Goal: Check status: Check status

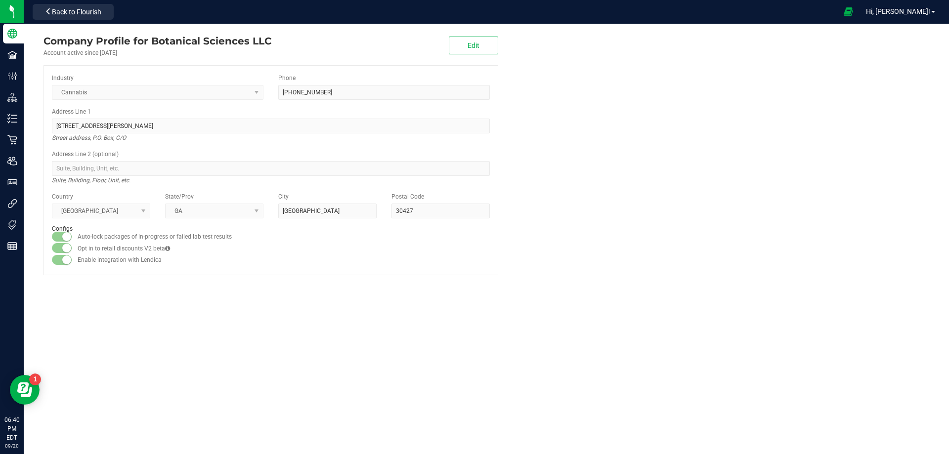
click at [804, 197] on company "Company Profile for Botanical Sciences LLC Account active since [DATE] Edit Ind…" at bounding box center [486, 154] width 925 height 261
click at [678, 161] on company "Company Profile for Botanical Sciences LLC Account active since [DATE] Edit Ind…" at bounding box center [486, 154] width 925 height 261
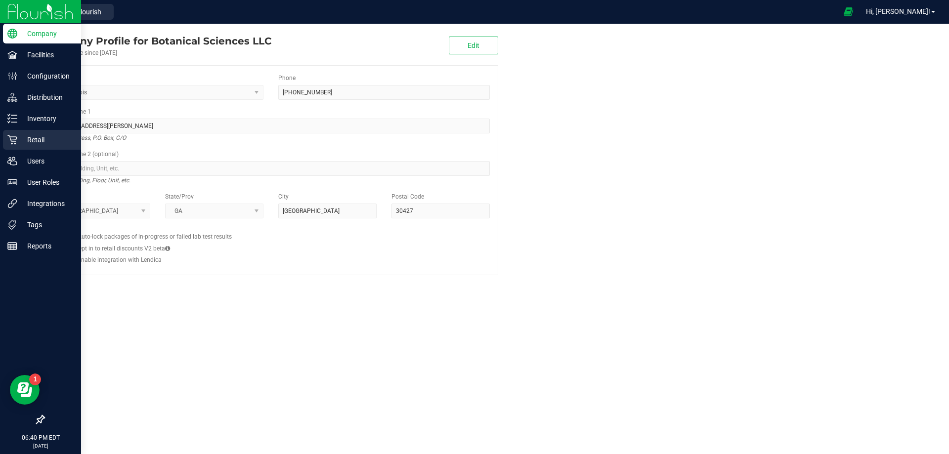
click at [20, 142] on p "Retail" at bounding box center [46, 140] width 59 height 12
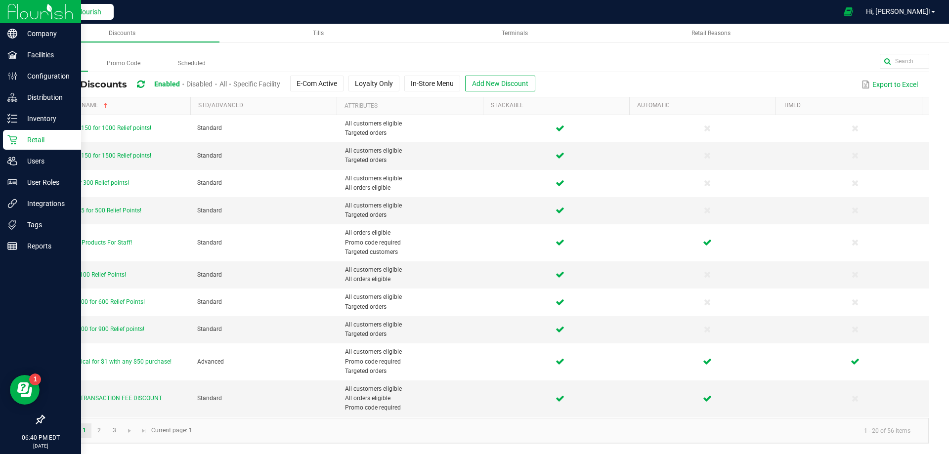
click at [79, 16] on span "Back to Flourish" at bounding box center [76, 12] width 49 height 8
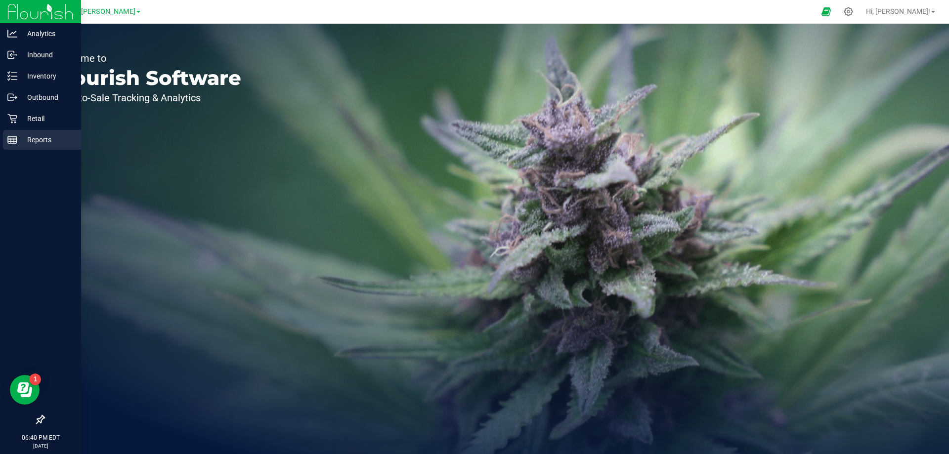
click at [9, 135] on icon at bounding box center [12, 140] width 10 height 10
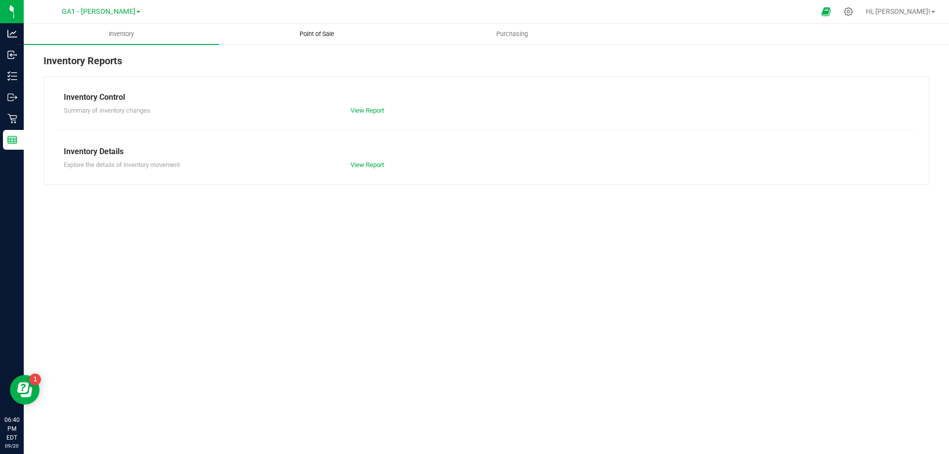
click at [298, 36] on span "Point of Sale" at bounding box center [316, 34] width 61 height 9
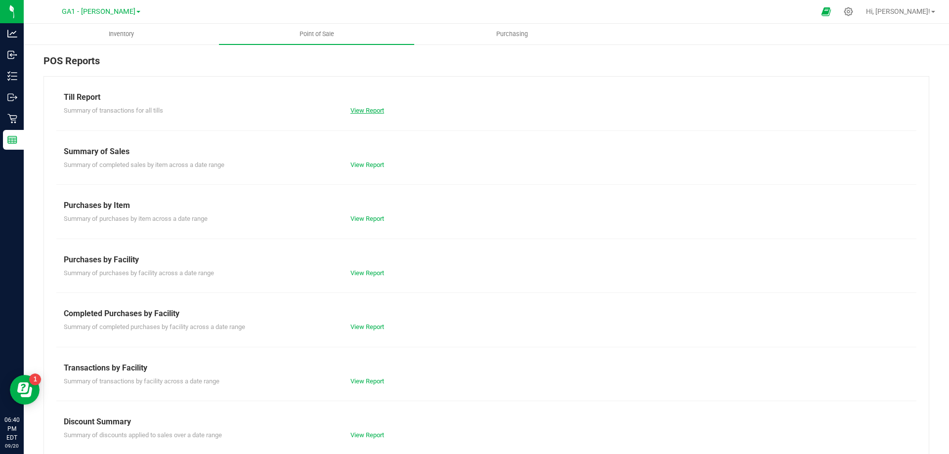
click at [371, 108] on link "View Report" at bounding box center [367, 110] width 34 height 7
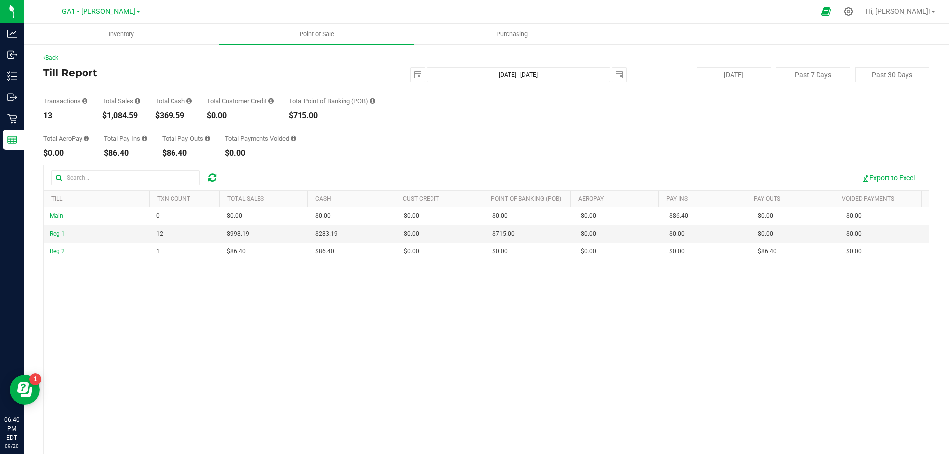
drag, startPoint x: 398, startPoint y: 74, endPoint x: 423, endPoint y: 73, distance: 24.8
click at [399, 74] on div "[DATE] [DATE] - [DATE] [DATE]" at bounding box center [482, 74] width 302 height 15
click at [414, 78] on span "select" at bounding box center [418, 75] width 8 height 8
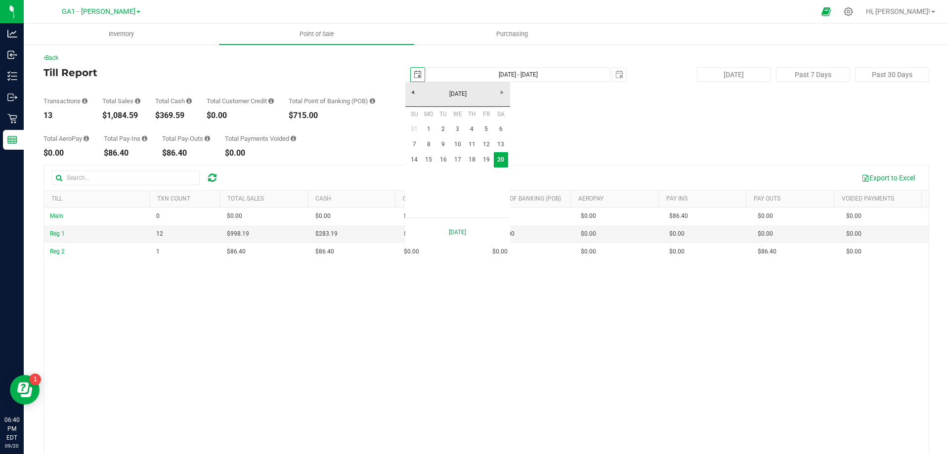
scroll to position [0, 25]
click at [411, 162] on link "14" at bounding box center [414, 159] width 14 height 15
type input "[DATE]"
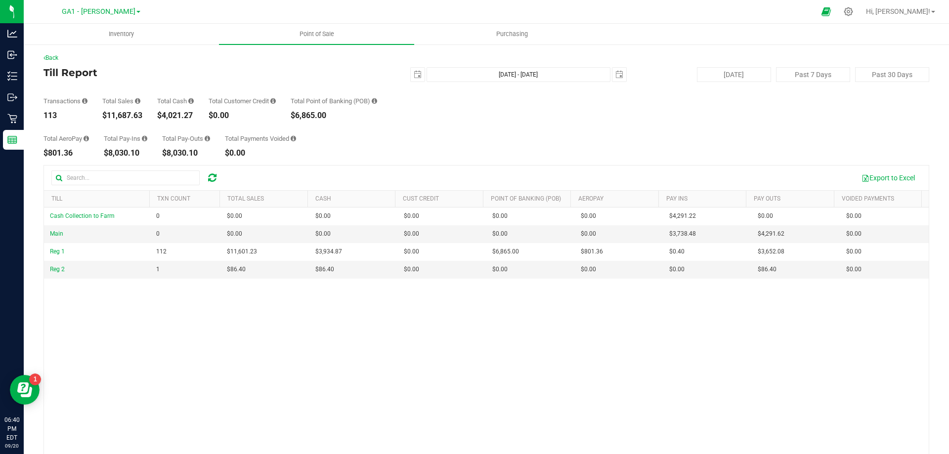
click at [573, 136] on div "Total AeroPay $801.36 Total Pay-Ins $8,030.10 Total Pay-Outs $8,030.10 Total Pa…" at bounding box center [486, 139] width 886 height 38
click at [358, 126] on div "Total AeroPay $801.36 Total Pay-Ins $8,030.10 Total Pay-Outs $8,030.10 Total Pa…" at bounding box center [486, 139] width 886 height 38
click at [744, 72] on button "[DATE]" at bounding box center [734, 74] width 74 height 15
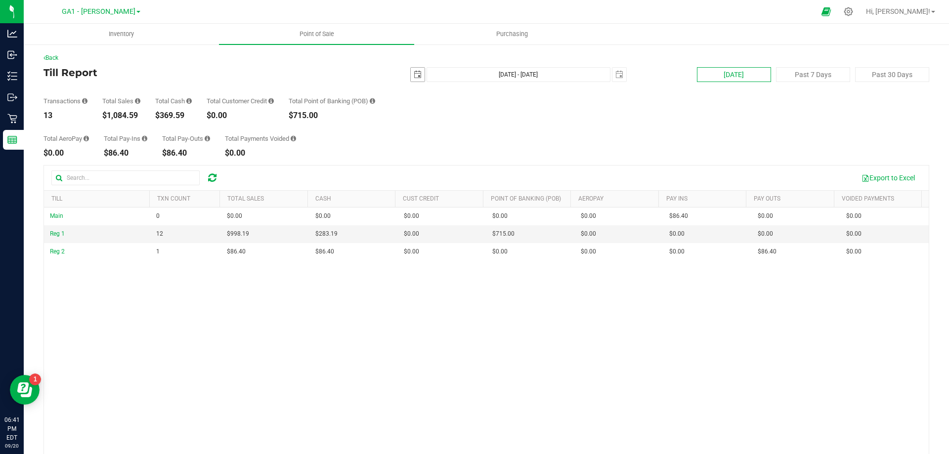
click at [411, 75] on span "select" at bounding box center [418, 75] width 14 height 14
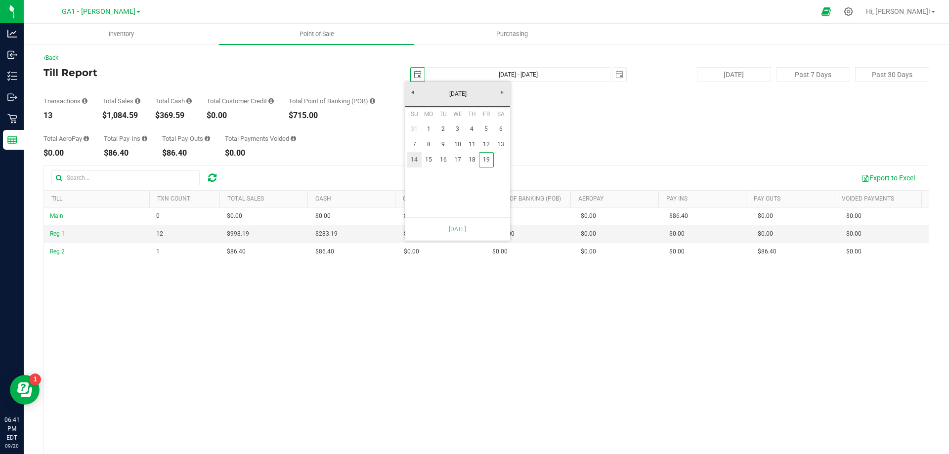
click at [416, 163] on link "14" at bounding box center [414, 159] width 14 height 15
type input "[DATE] - [DATE]"
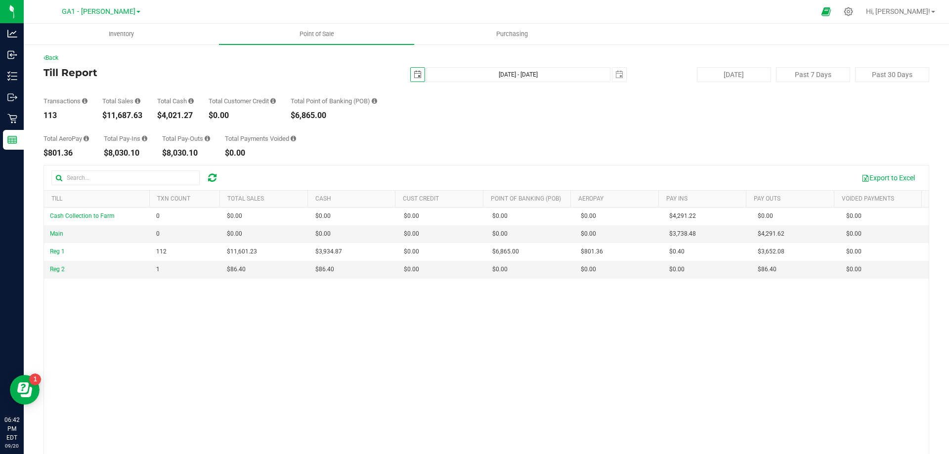
scroll to position [0, 26]
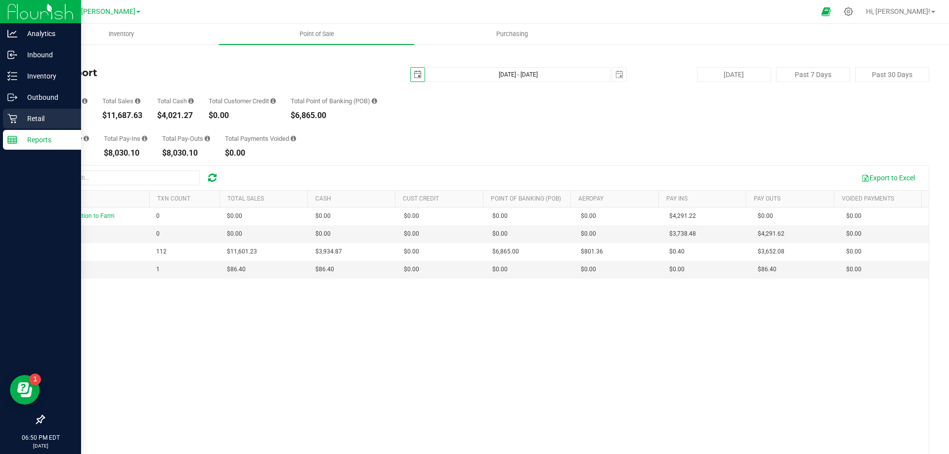
type input "[DATE]"
click at [5, 119] on div "Retail" at bounding box center [42, 119] width 78 height 20
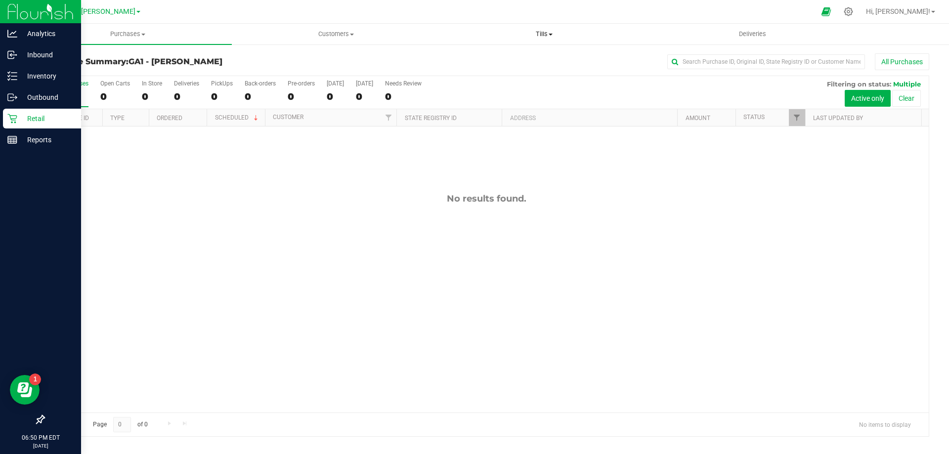
click at [548, 37] on span "Tills" at bounding box center [543, 34] width 207 height 9
click at [521, 56] on li "Manage tills" at bounding box center [544, 60] width 208 height 12
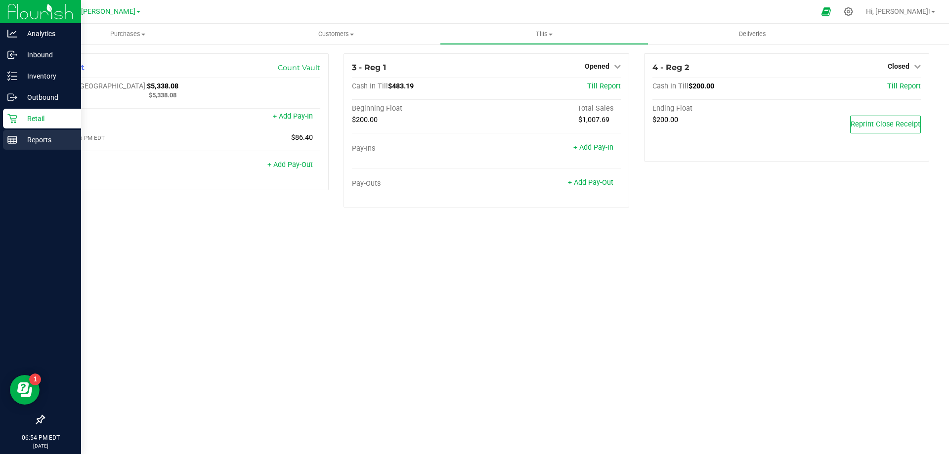
click at [17, 141] on rect at bounding box center [12, 139] width 9 height 7
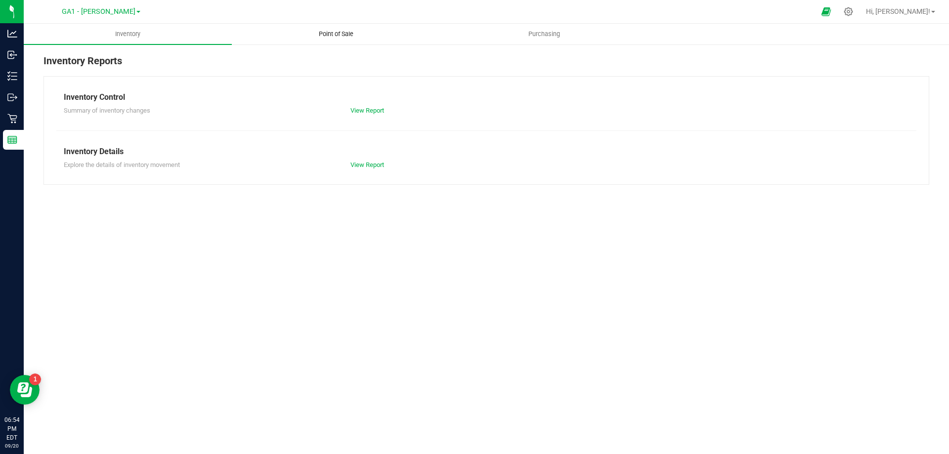
click at [330, 35] on span "Point of Sale" at bounding box center [335, 34] width 61 height 9
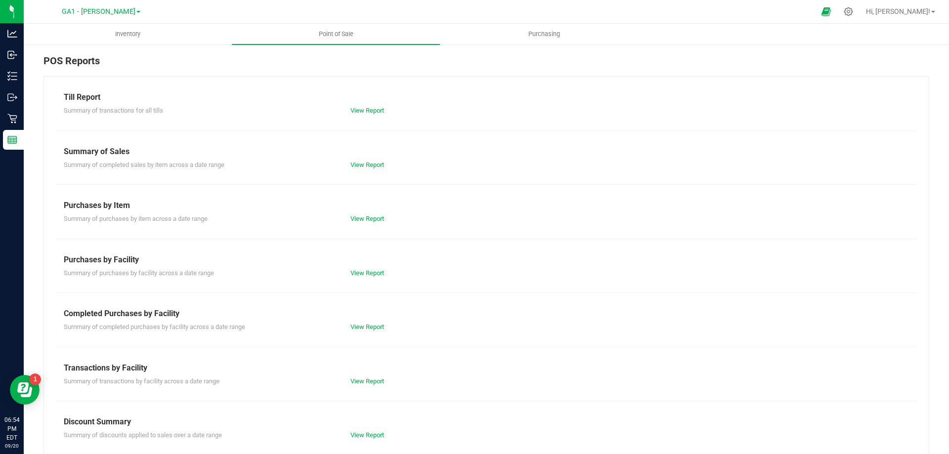
click at [384, 111] on div "View Report" at bounding box center [486, 111] width 287 height 10
click at [377, 111] on link "View Report" at bounding box center [367, 110] width 34 height 7
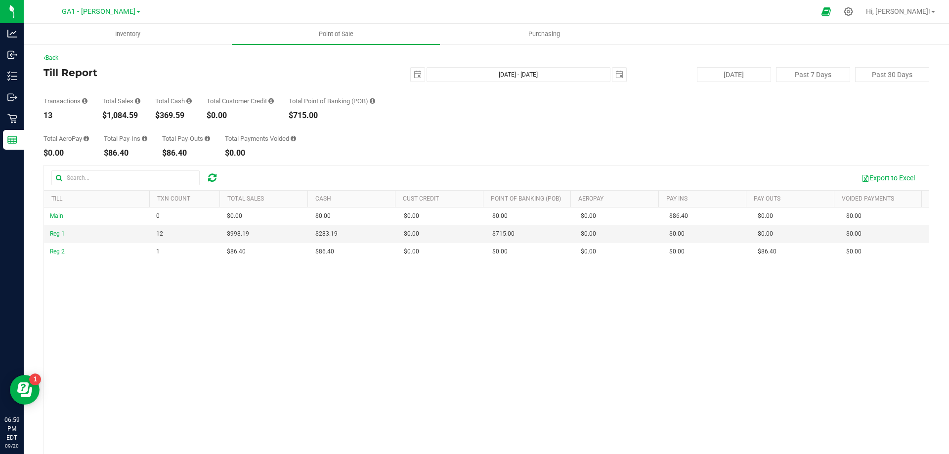
click at [744, 398] on div "Main 0 $0.00 $0.00 $0.00 $0.00 $0.00 $0.00 $0.00 $0.00 $0.00 $0.00 $0.00 $0.00 …" at bounding box center [486, 351] width 885 height 286
click at [418, 74] on span "select" at bounding box center [418, 75] width 14 height 14
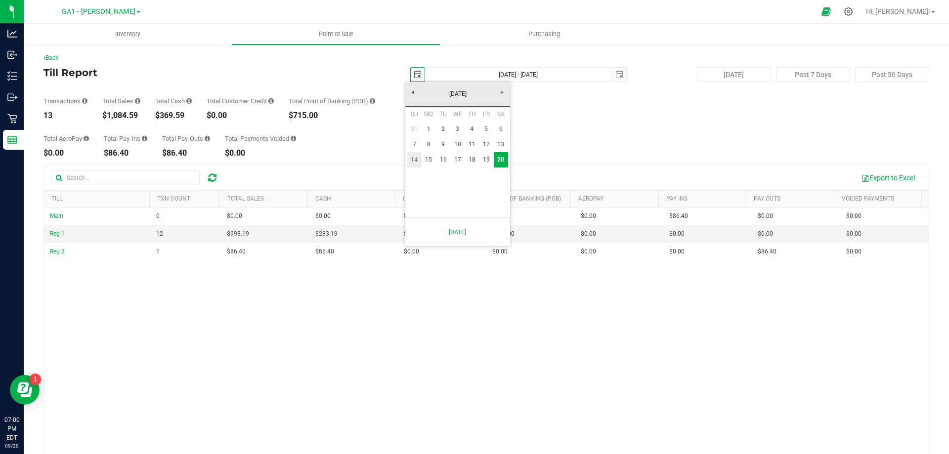
click at [412, 158] on link "14" at bounding box center [414, 159] width 14 height 15
type input "[DATE]"
type input "[DATE] - [DATE]"
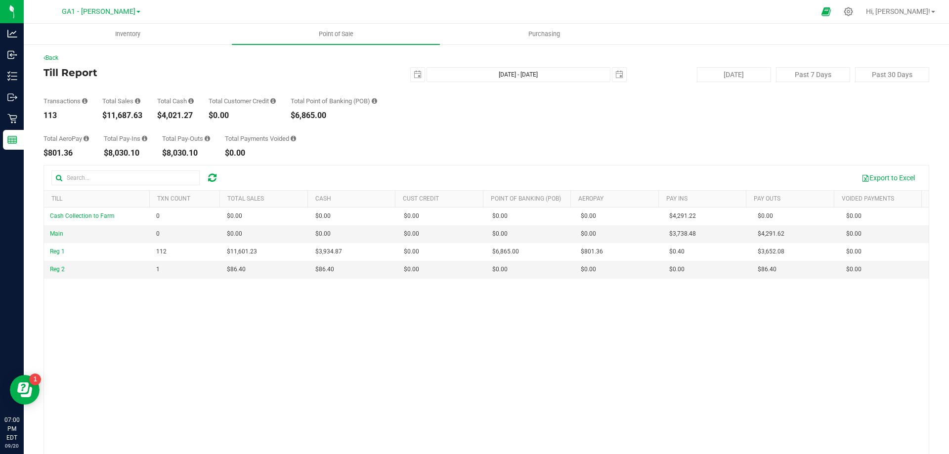
click at [627, 123] on div "Total AeroPay $801.36 Total Pay-Ins $8,030.10 Total Pay-Outs $8,030.10 Total Pa…" at bounding box center [486, 139] width 886 height 38
